Goal: Task Accomplishment & Management: Use online tool/utility

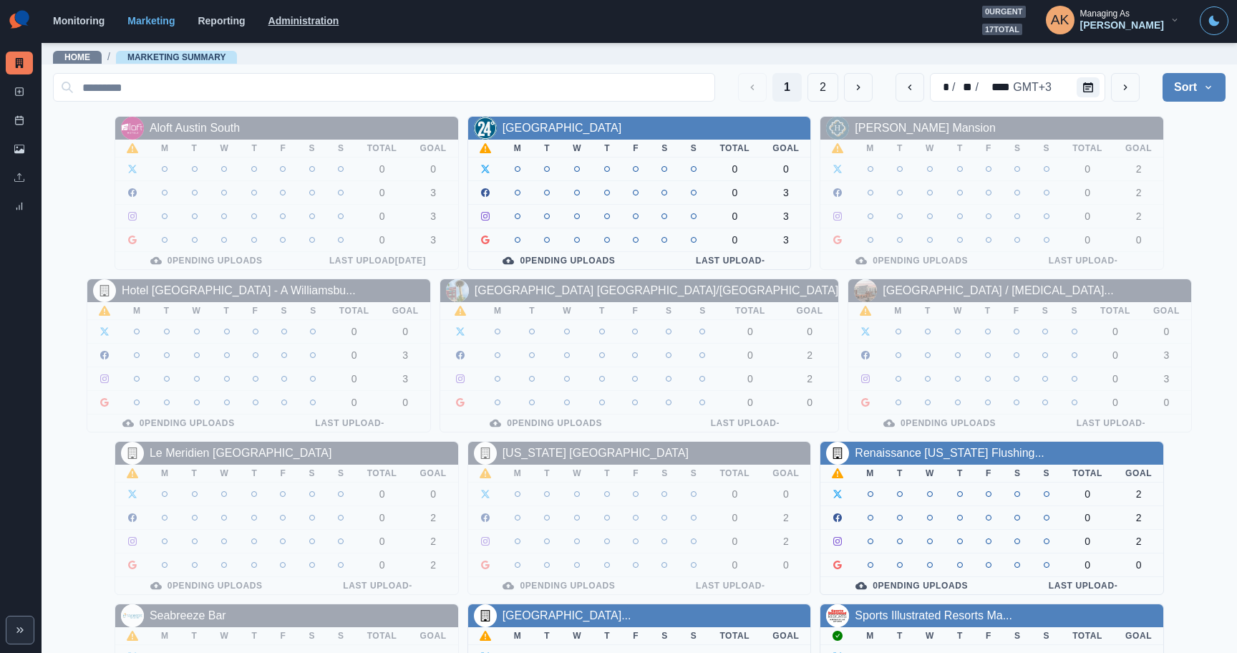
click at [301, 26] on link "Administration" at bounding box center [304, 20] width 71 height 11
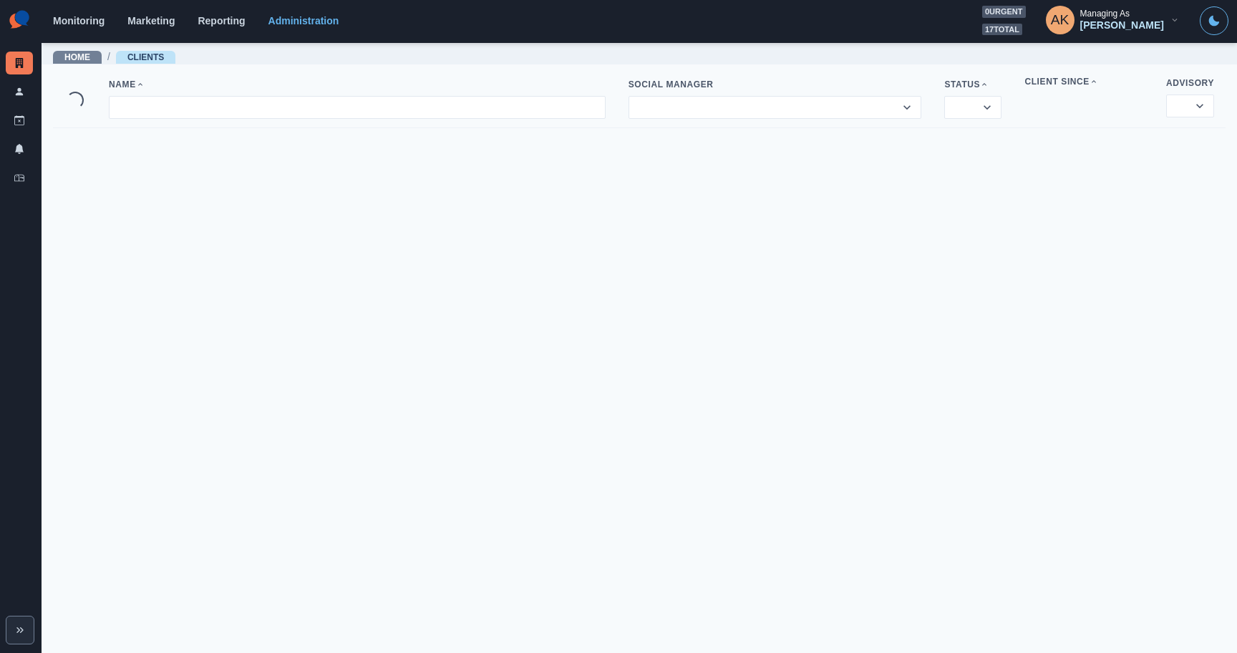
click at [19, 190] on div "Inbox" at bounding box center [19, 180] width 27 height 29
click at [19, 182] on icon at bounding box center [19, 178] width 10 height 10
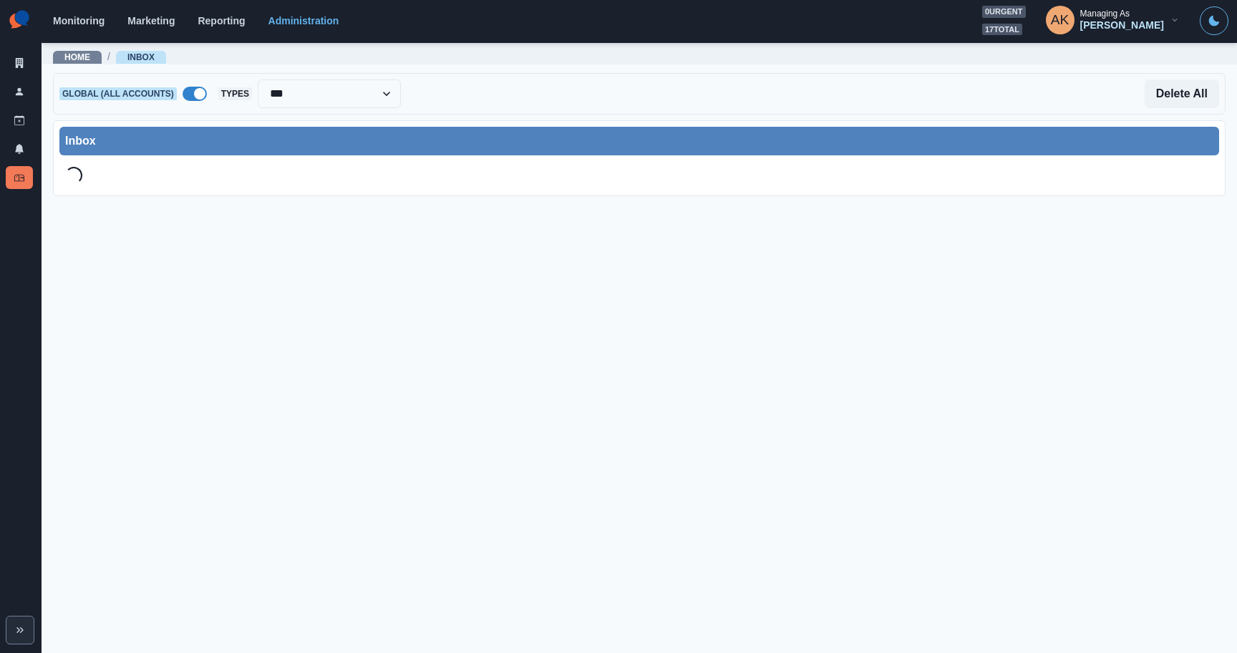
click at [195, 100] on span at bounding box center [195, 94] width 24 height 14
click at [236, 127] on div "Inbox" at bounding box center [639, 141] width 1160 height 29
click at [251, 93] on div at bounding box center [308, 94] width 153 height 20
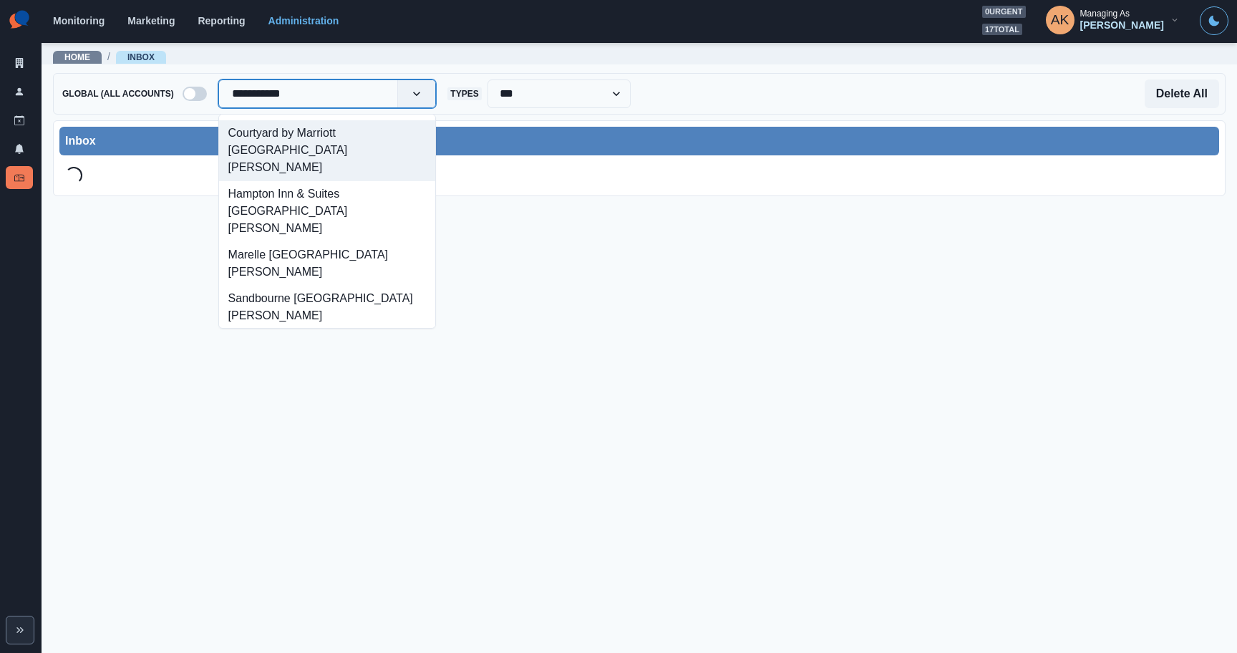
type input "**********"
click at [287, 132] on div "Courtyard by Marriott [GEOGRAPHIC_DATA][PERSON_NAME]" at bounding box center [327, 150] width 217 height 61
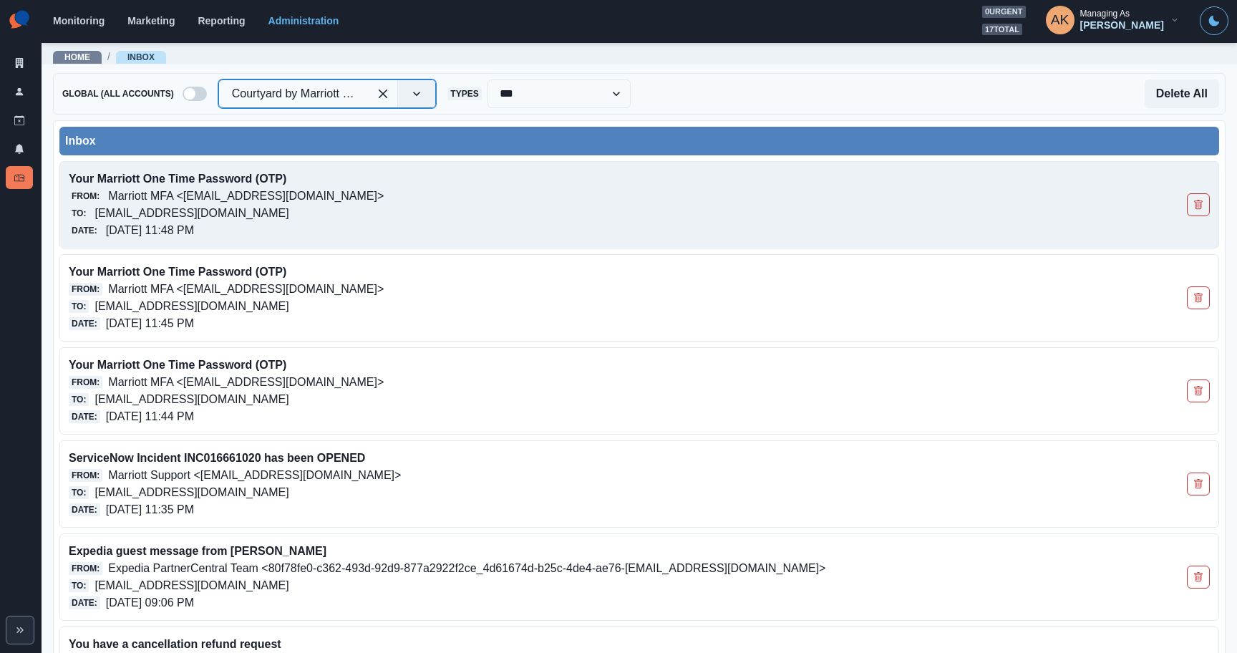
click at [283, 202] on p "Marriott MFA <[EMAIL_ADDRESS][DOMAIN_NAME]>" at bounding box center [246, 196] width 276 height 17
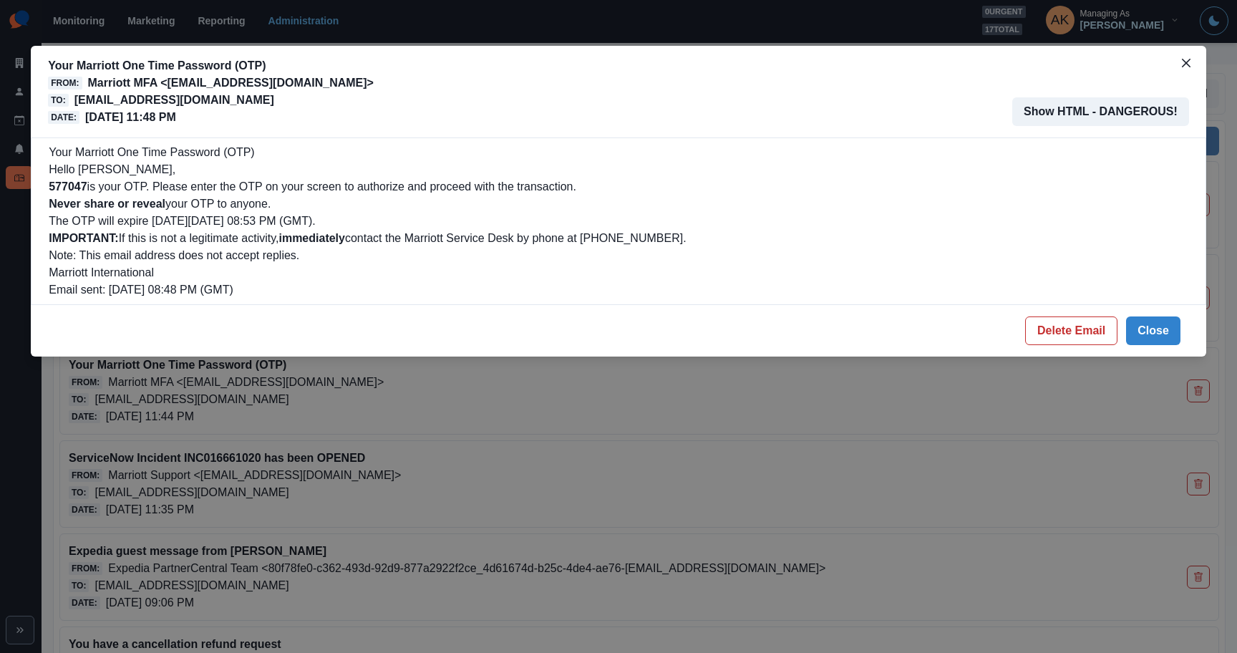
click at [75, 188] on b "577047" at bounding box center [68, 186] width 38 height 12
copy b "577047"
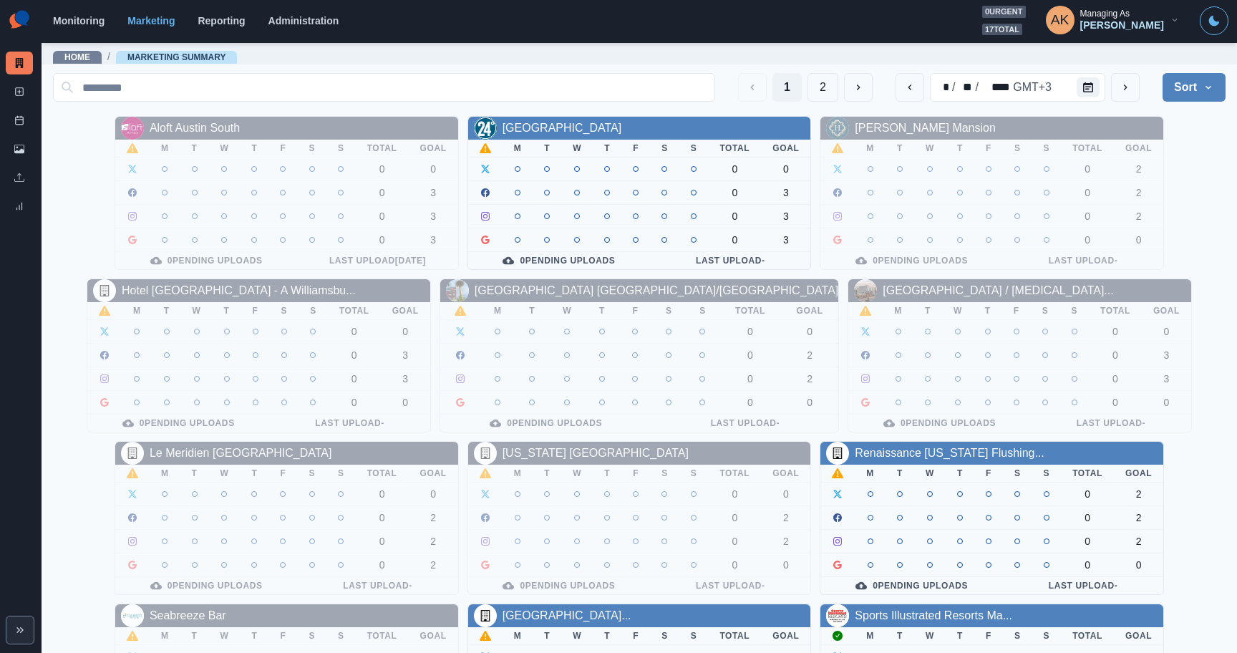
click at [319, 26] on div "Monitoring Marketing Reporting Administration 0 urgent 17 total AK Managing As …" at bounding box center [641, 20] width 1176 height 29
click at [315, 17] on link "Administration" at bounding box center [304, 20] width 71 height 11
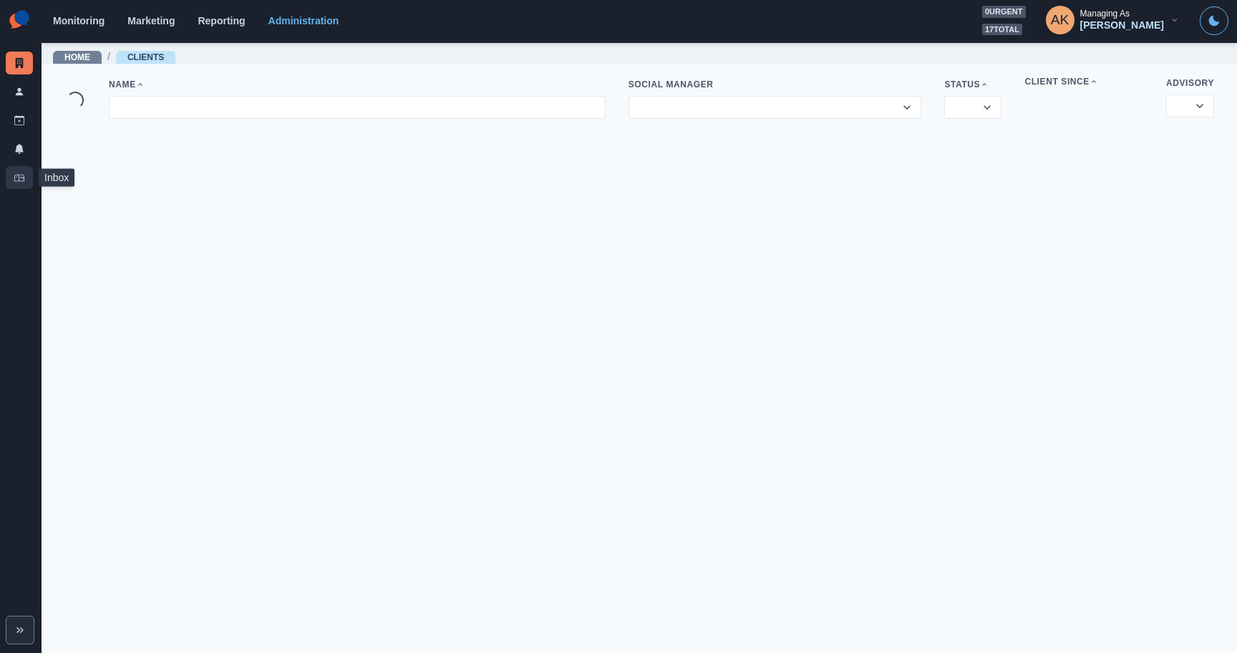
click at [24, 182] on link "Inbox" at bounding box center [19, 177] width 27 height 23
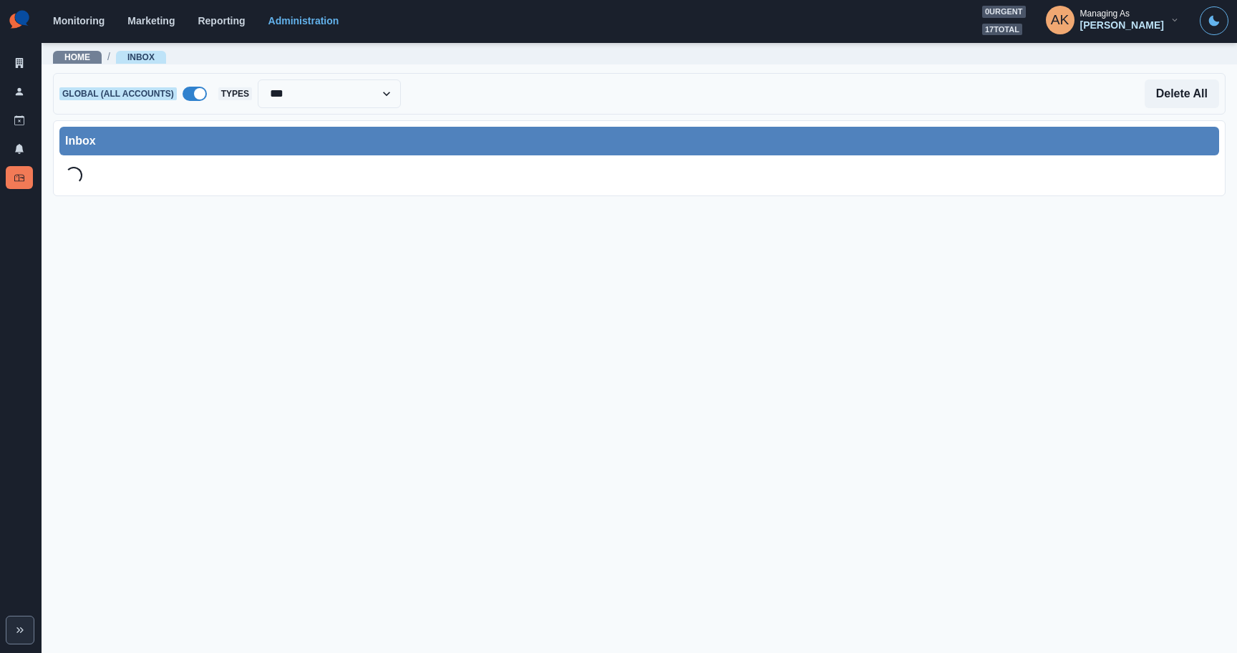
click at [193, 93] on span at bounding box center [195, 94] width 24 height 14
click at [285, 98] on div at bounding box center [308, 94] width 153 height 20
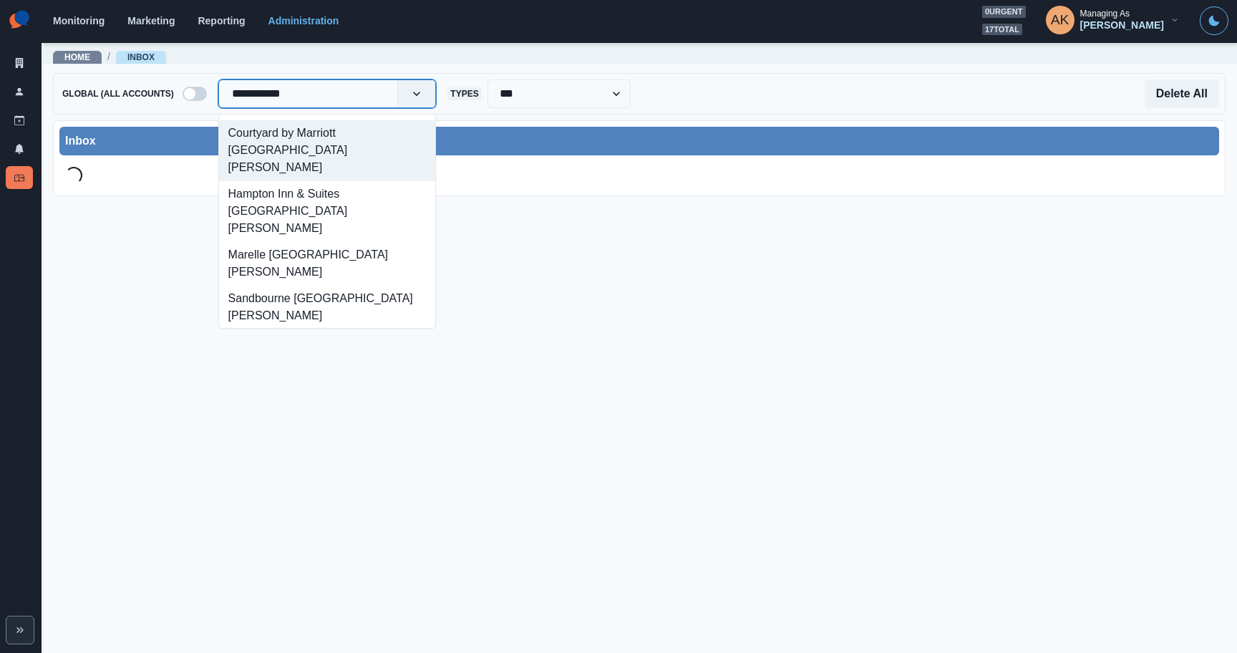
type input "**********"
click at [286, 129] on div "Courtyard by Marriott [GEOGRAPHIC_DATA][PERSON_NAME]" at bounding box center [327, 150] width 217 height 61
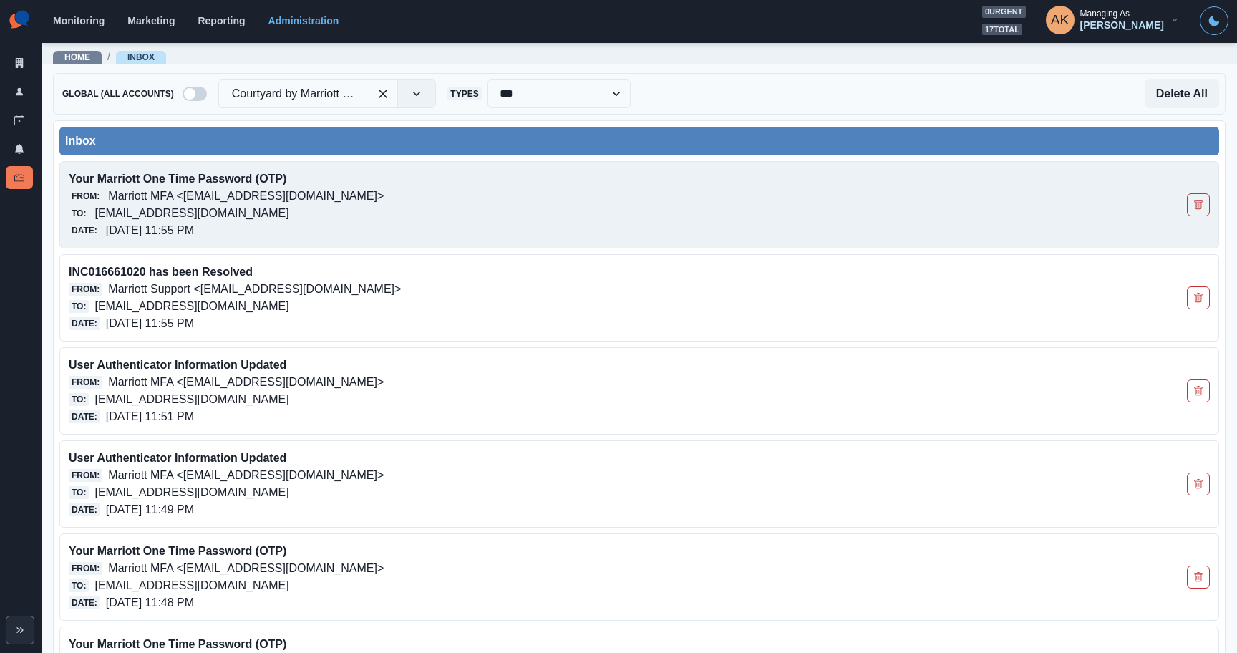
click at [307, 189] on p "Marriott MFA <[EMAIL_ADDRESS][DOMAIN_NAME]>" at bounding box center [246, 196] width 276 height 17
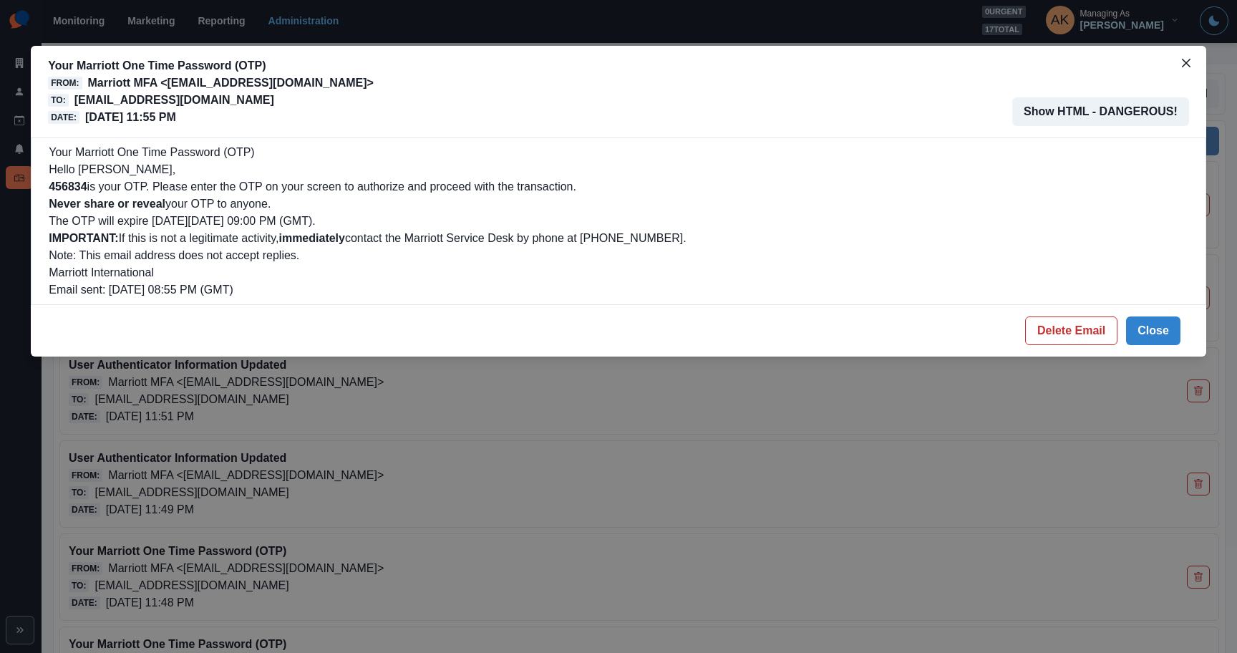
click at [79, 188] on b "456834" at bounding box center [68, 186] width 38 height 12
copy b "456834"
click at [695, 421] on div "Your Marriott One Time Password (OTP) From: Marriott MFA <noreply@trustedauth.c…" at bounding box center [618, 326] width 1237 height 653
